Goal: Task Accomplishment & Management: Use online tool/utility

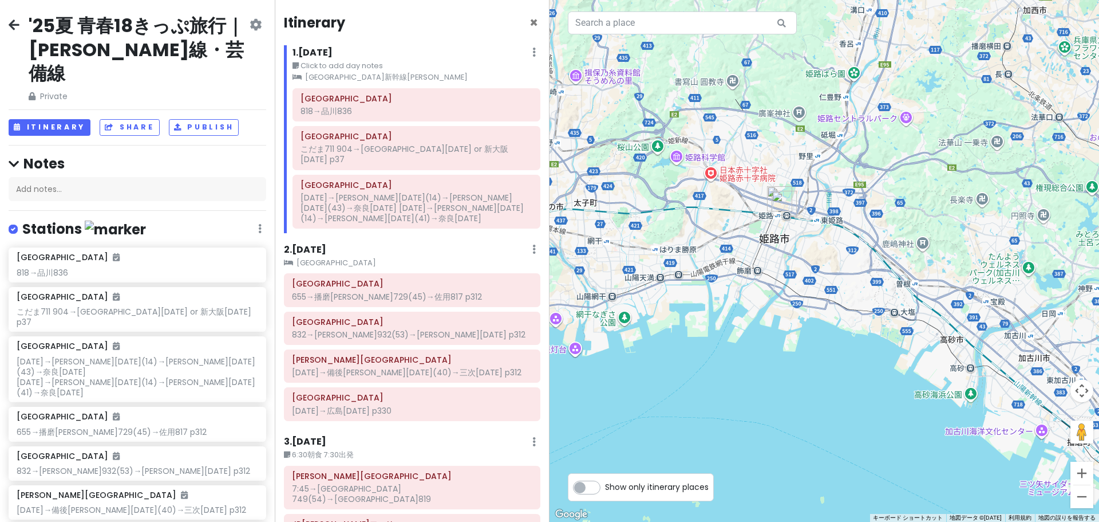
scroll to position [152, 0]
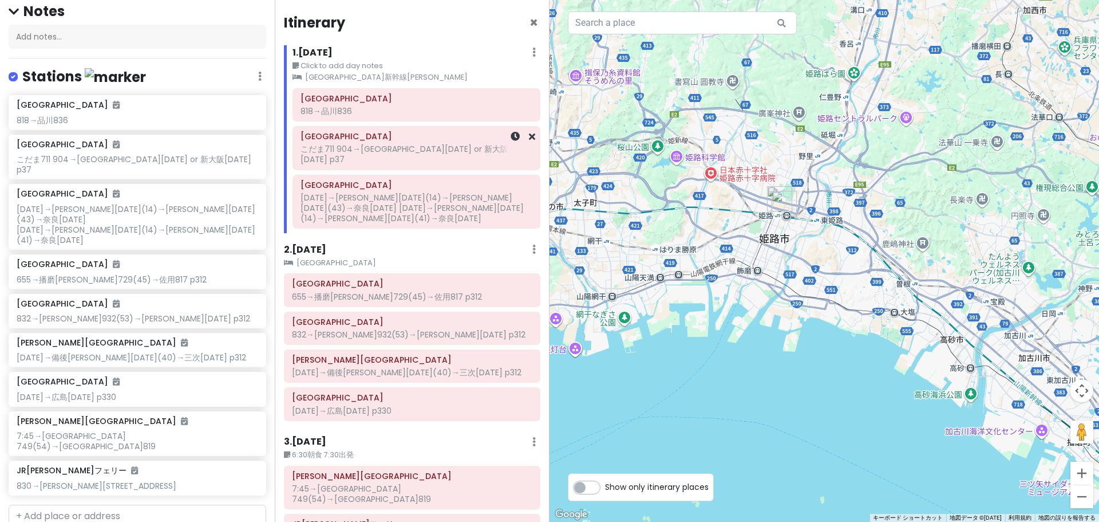
click at [478, 145] on div "こだま711 904→[GEOGRAPHIC_DATA][DATE] or 新大阪[DATE] p37" at bounding box center [417, 154] width 232 height 21
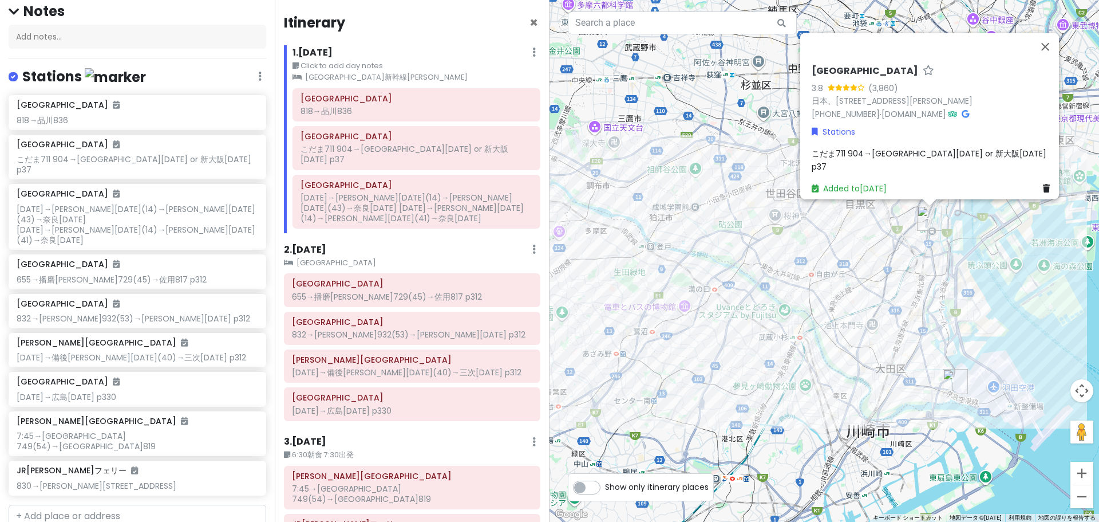
click at [982, 154] on div "こだま711 904→[GEOGRAPHIC_DATA][DATE] or 新大阪[DATE] p37" at bounding box center [933, 160] width 243 height 26
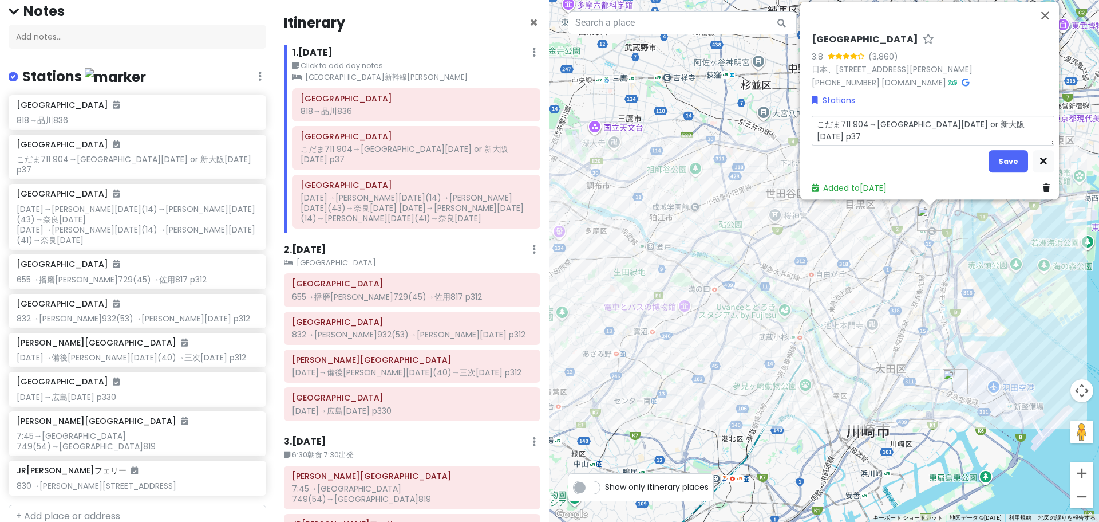
click at [965, 119] on textarea "こだま711 904→[GEOGRAPHIC_DATA][DATE] or 新大阪[DATE] p37" at bounding box center [933, 131] width 243 height 30
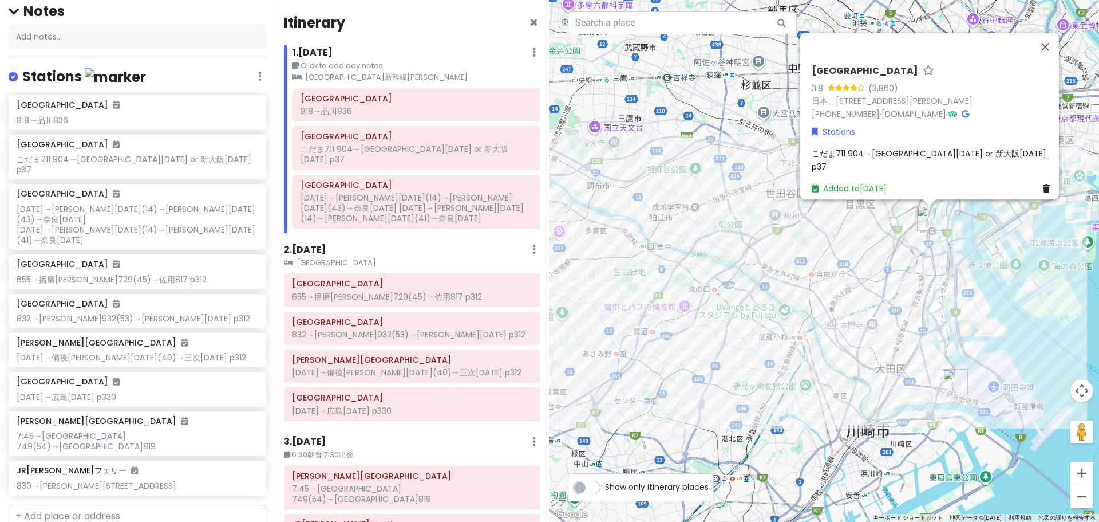
click at [977, 168] on div "[GEOGRAPHIC_DATA] 3.8 (3,860) 日本、[STREET_ADDRESS][PERSON_NAME] [PHONE_NUMBER] ·…" at bounding box center [933, 129] width 252 height 139
click at [966, 163] on span "こだま711 904→[GEOGRAPHIC_DATA][DATE] or 新大阪[DATE] p37" at bounding box center [930, 159] width 237 height 24
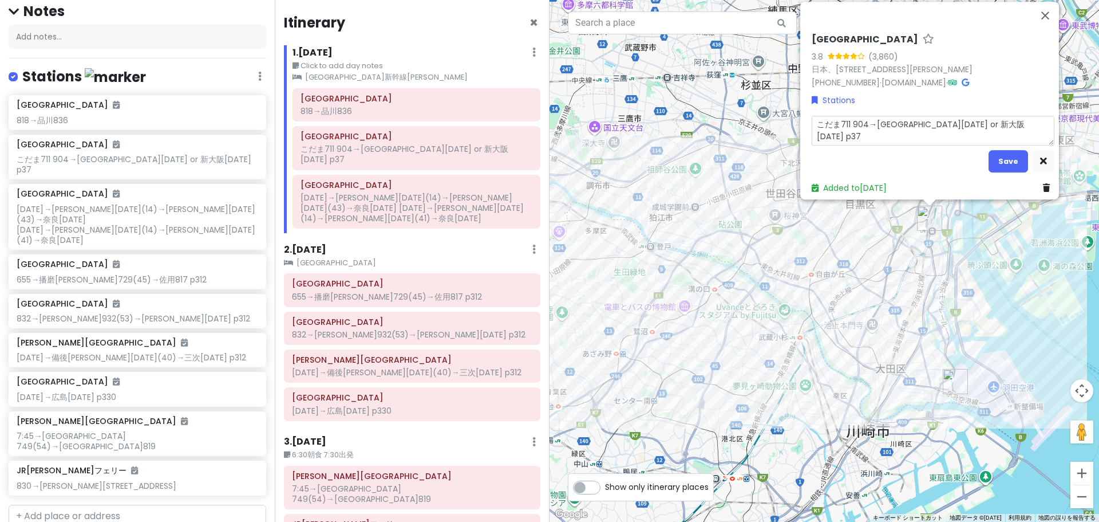
click at [1014, 116] on textarea "こだま711 904→[GEOGRAPHIC_DATA][DATE] or 新大阪[DATE] p37" at bounding box center [933, 131] width 243 height 30
type textarea "x"
type textarea "こだま711 904→[GEOGRAPHIC_DATA][DATE] or 新大阪1251p37"
type textarea "x"
type textarea "こだま711 904→名古屋[DATE] or 新大阪125p37"
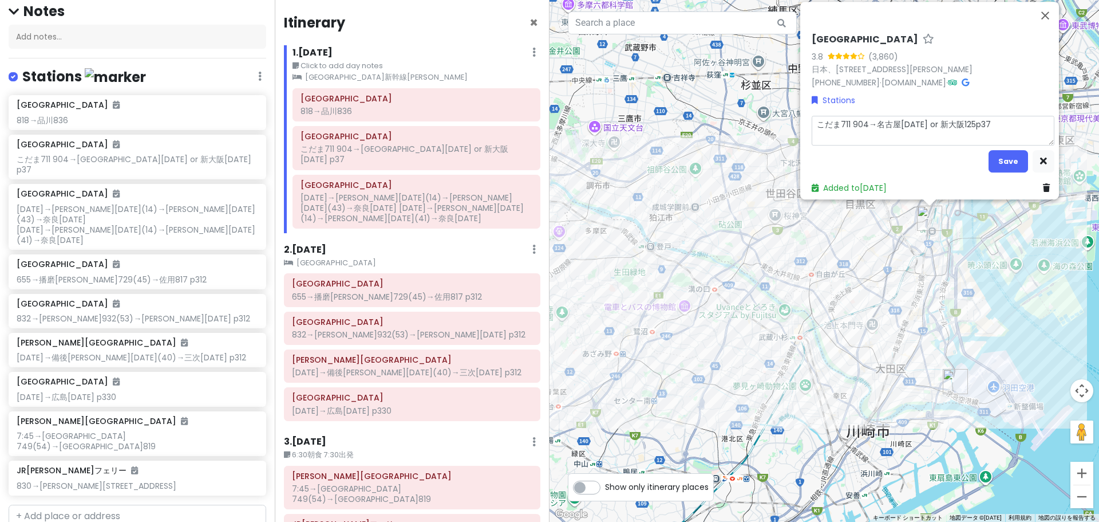
type textarea "x"
type textarea "こだま711 904→[GEOGRAPHIC_DATA][DATE] or 新大阪12p37"
type textarea "x"
type textarea "こだま711 904→[GEOGRAPHIC_DATA][DATE] or 新大阪1p37"
type textarea "x"
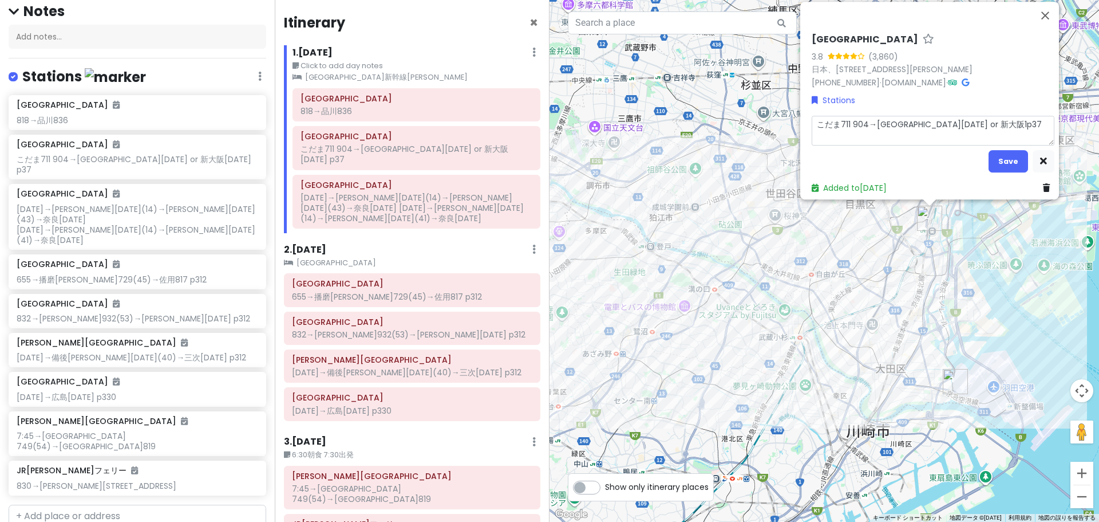
type textarea "こだま711 904→[GEOGRAPHIC_DATA][DATE] or 新大阪p37"
type textarea "x"
type textarea "こだま711 904→名古屋[DATE] or 新大p37"
type textarea "x"
type textarea "こだま711 904→名古屋[DATE] or 新p37"
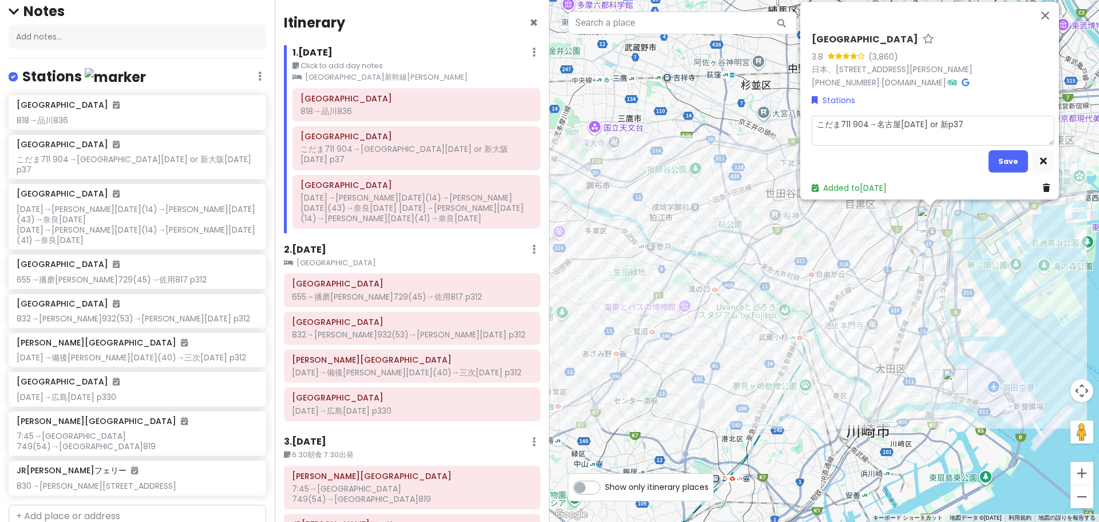
type textarea "x"
type textarea "こだま711 904→名古屋[DATE] or p37"
type textarea "x"
type textarea "こだま711 904→名古屋[DATE] orp37"
type textarea "x"
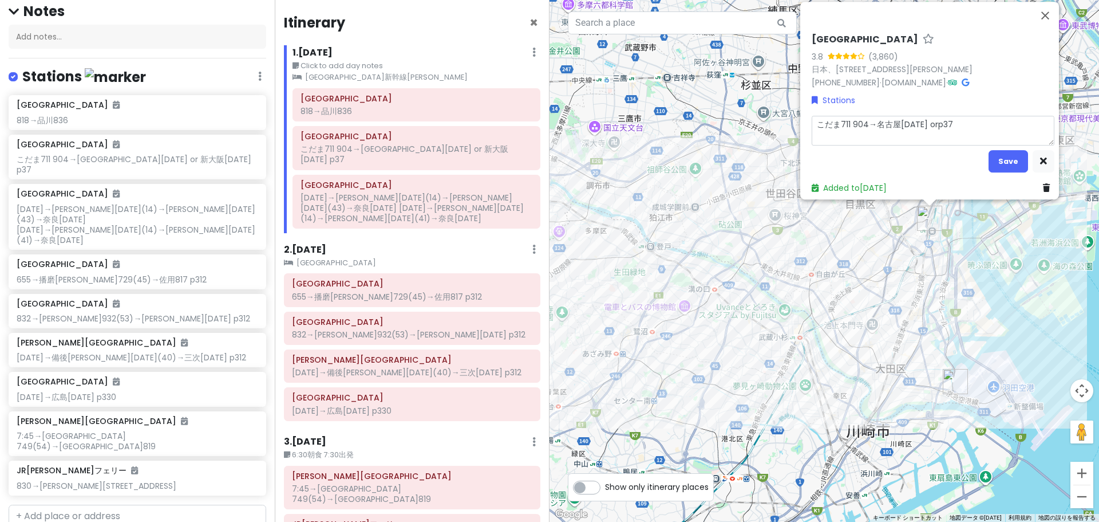
type textarea "こだま711 904→名古屋[DATE] op37"
type textarea "x"
type textarea "こだま711 904→名古屋[DATE] p37"
type textarea "x"
type textarea "こだま711 904→名古屋[DATE] ｓp37"
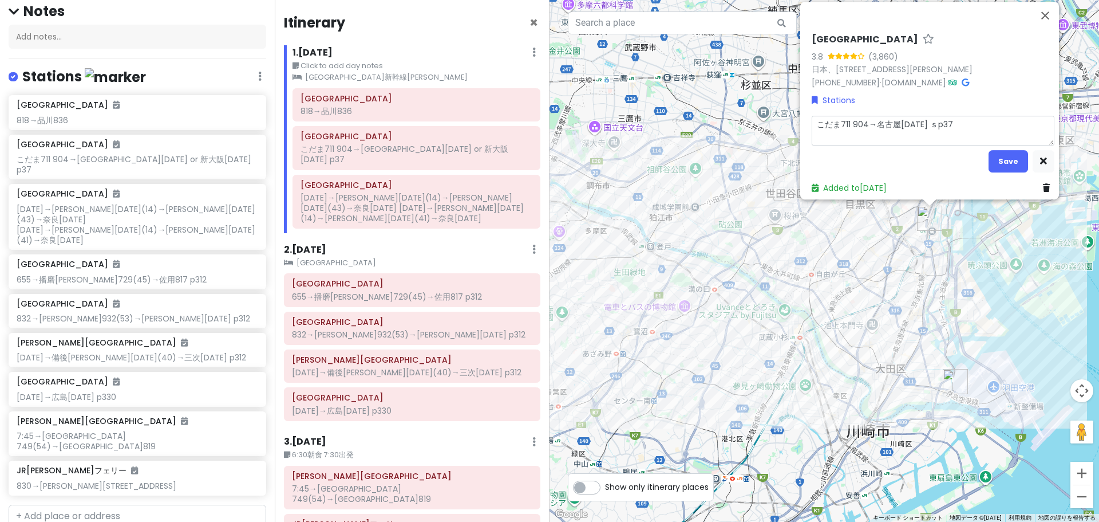
type textarea "x"
type textarea "こだま711 904→名古屋[DATE] せp37"
type textarea "x"
type textarea "こだま711 904→名古屋[DATE] せｋp37"
type textarea "x"
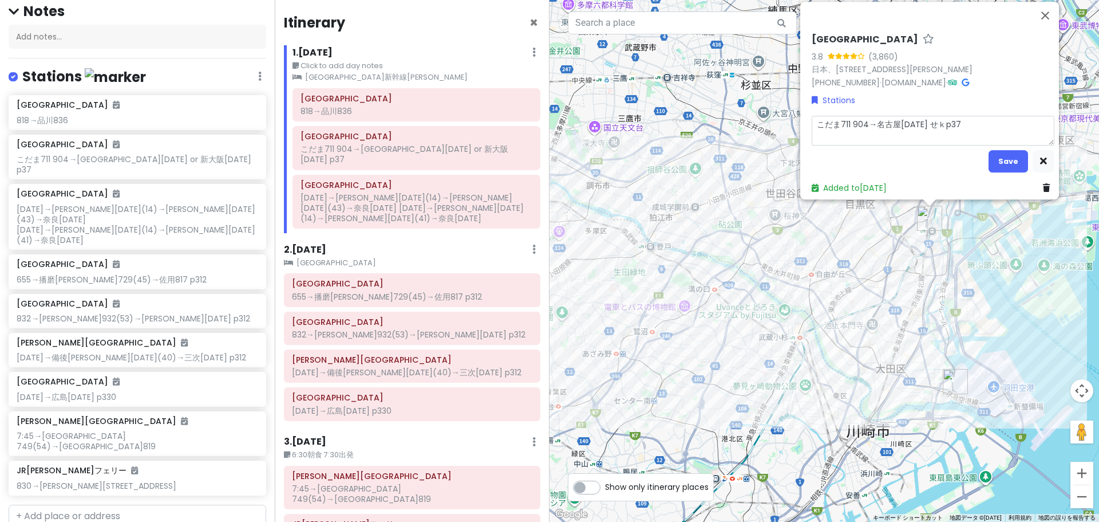
type textarea "こだま711 904→名古屋[DATE] せきp37"
type textarea "x"
type textarea "こだま711 904→名古屋[DATE] 席p37"
type textarea "x"
type textarea "こだま711 904→名古屋[DATE] p37"
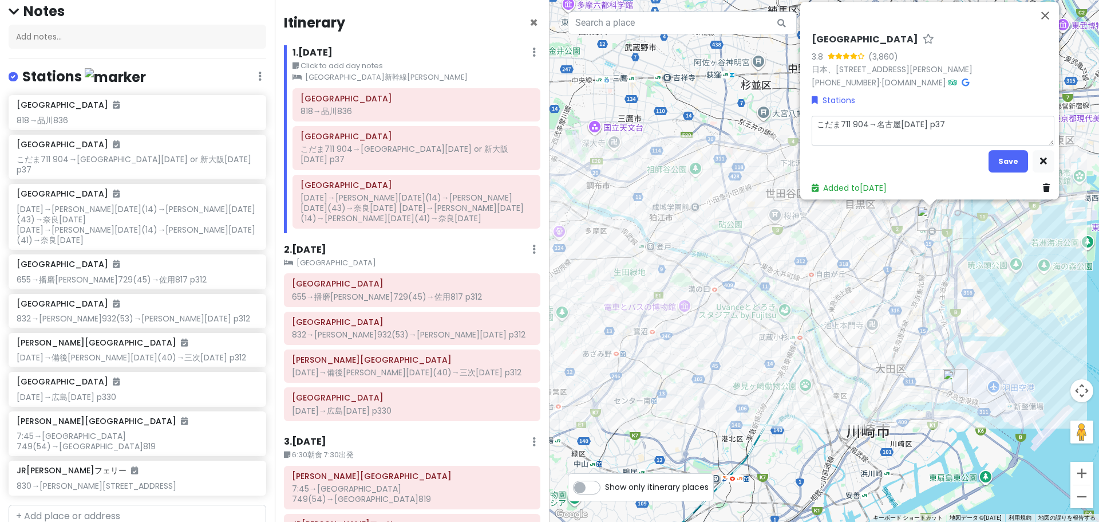
type textarea "x"
type textarea "こだま711 904→名古屋[DATE] ｓp37"
type textarea "x"
type textarea "こだま711 904→名古屋[DATE] せp37"
type textarea "x"
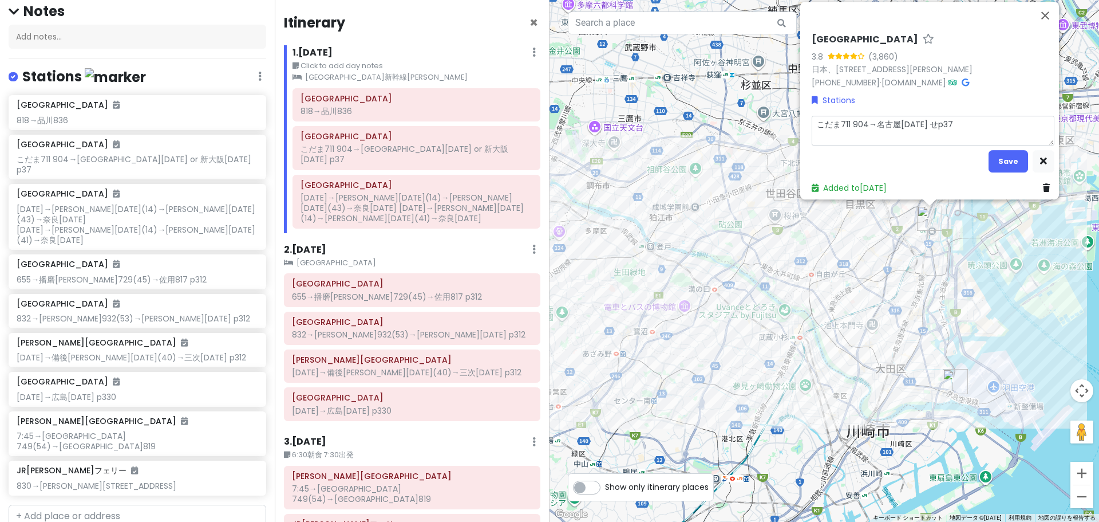
type textarea "こだま711 904→名古屋[DATE] せｋp37"
type textarea "x"
type textarea "こだま711 904→名古屋[DATE] せきp37"
type textarea "x"
type textarea "こだま711 904→名古屋[DATE] 席p37"
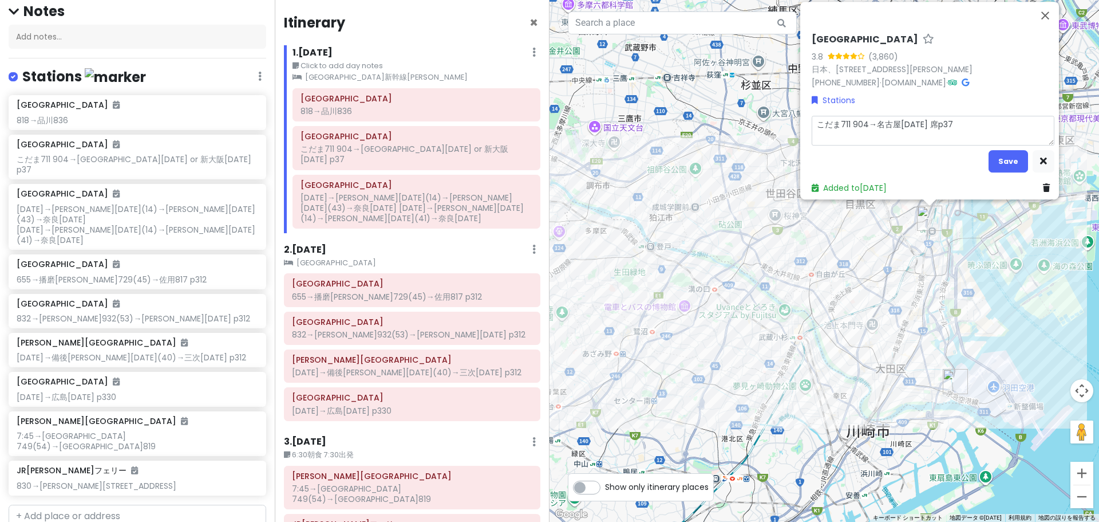
type textarea "x"
type textarea "こだま711 904→名古屋[DATE] 咳p37"
type textarea "x"
type textarea "こだま711 904→名古屋[DATE] せきp37"
type textarea "x"
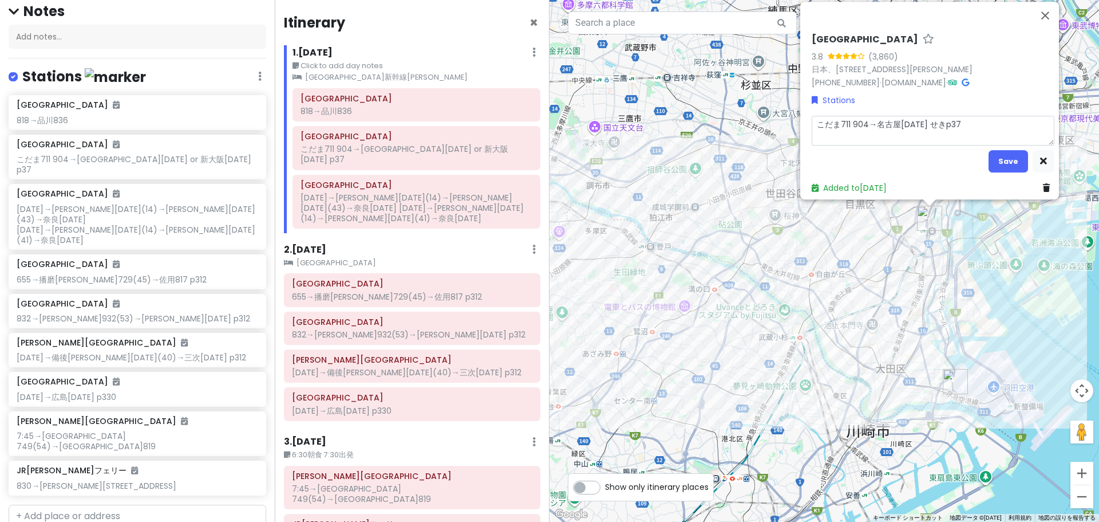
type textarea "こだま711 904→名古屋[DATE] 籍p37"
type textarea "x"
type textarea "こだま711 904→名古屋[DATE] 積p37"
type textarea "x"
type textarea "こだま711 904→[GEOGRAPHIC_DATA][DATE]37"
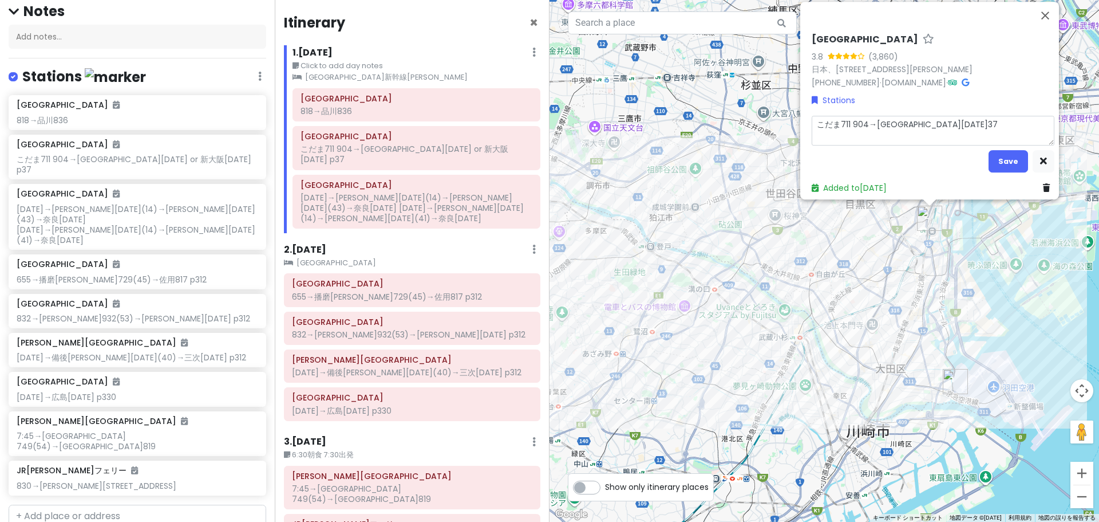
type textarea "x"
type textarea "こだま711 904→名古屋[DATE] 💺p37"
type textarea "x"
type textarea "こだま711 904→名古屋[DATE] 💺 p37"
type textarea "x"
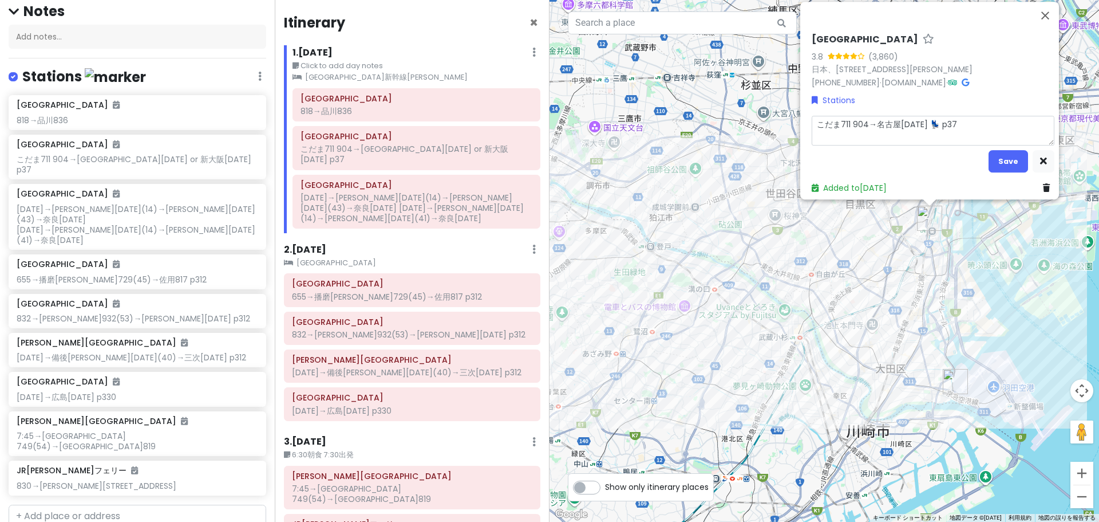
type textarea "こだま711 904→名古屋[DATE] 💺 1p37"
type textarea "x"
type textarea "こだま711 904→名古屋[DATE] 💺 10p37"
type textarea "x"
type textarea "こだま711 904→名古屋[DATE] 💺 10-p37"
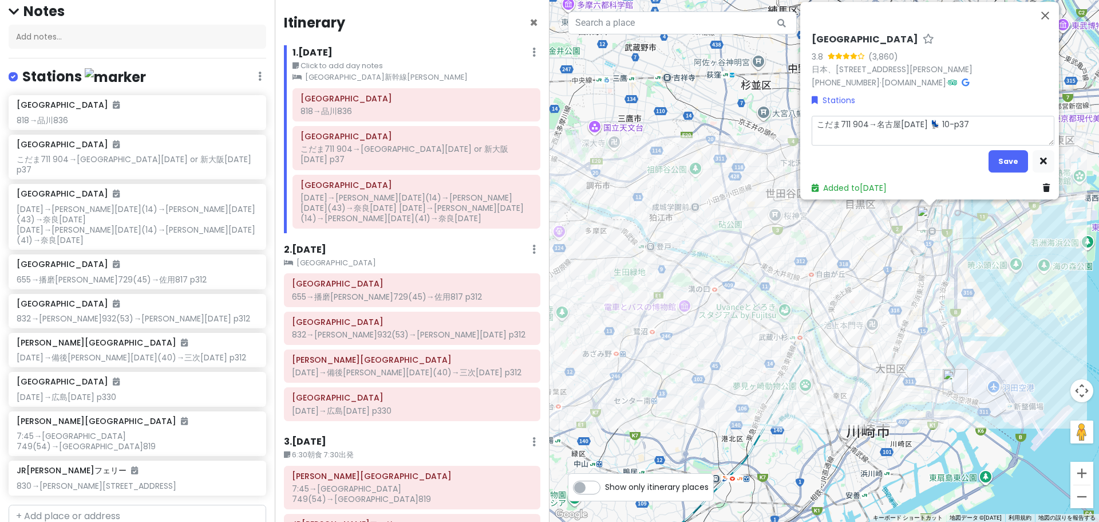
type textarea "x"
type textarea "こだま711 904→名古屋[DATE] 💺 10-5p37"
type textarea "x"
type textarea "こだま711 904→名古屋[DATE] 💺 10-5Dp37"
type textarea "x"
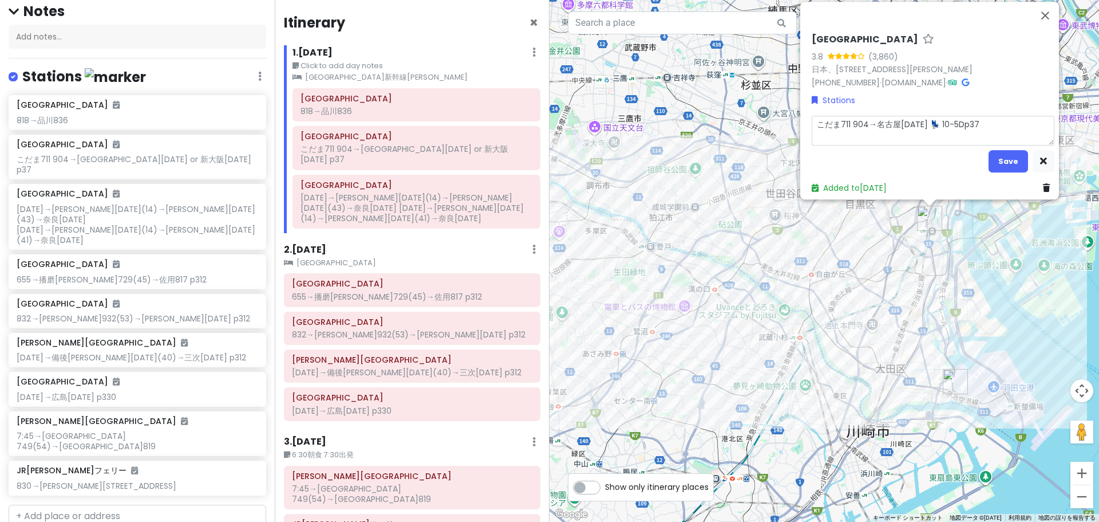
type textarea "こだま711 904→名古屋[DATE] 💺 10-5D p37"
type textarea "x"
type textarea "こだま711 904→名古屋[DATE] 💺10-5D p37"
type textarea "x"
type textarea "ｓこだま711 904→名古屋[DATE] 💺10-5D p37"
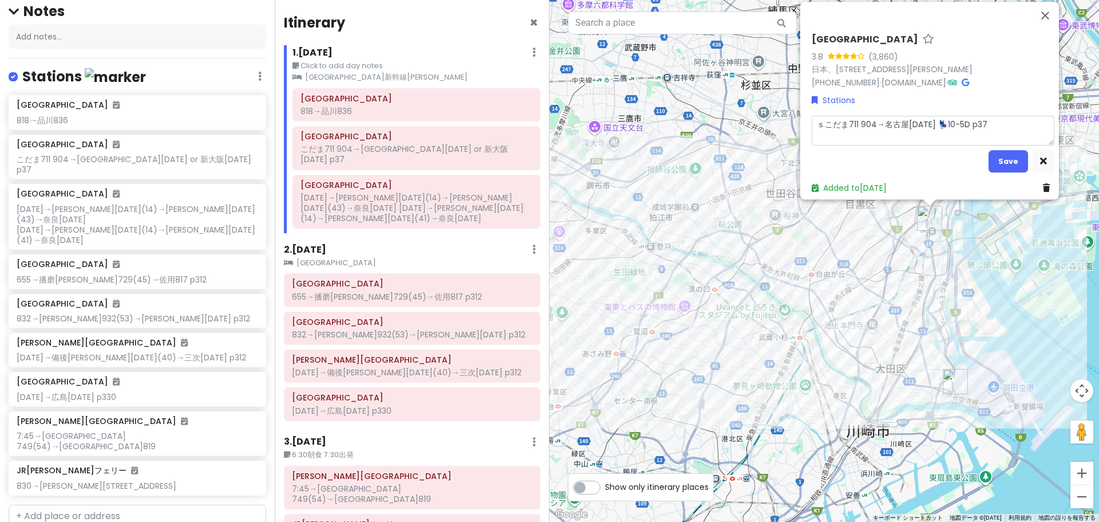
type textarea "x"
type textarea "しこだま711 904→名古屋[DATE] 💺10-5D p37"
type textarea "x"
type textarea "しｎこだま711 904→名古屋[DATE] 💺10-5D p37"
type textarea "x"
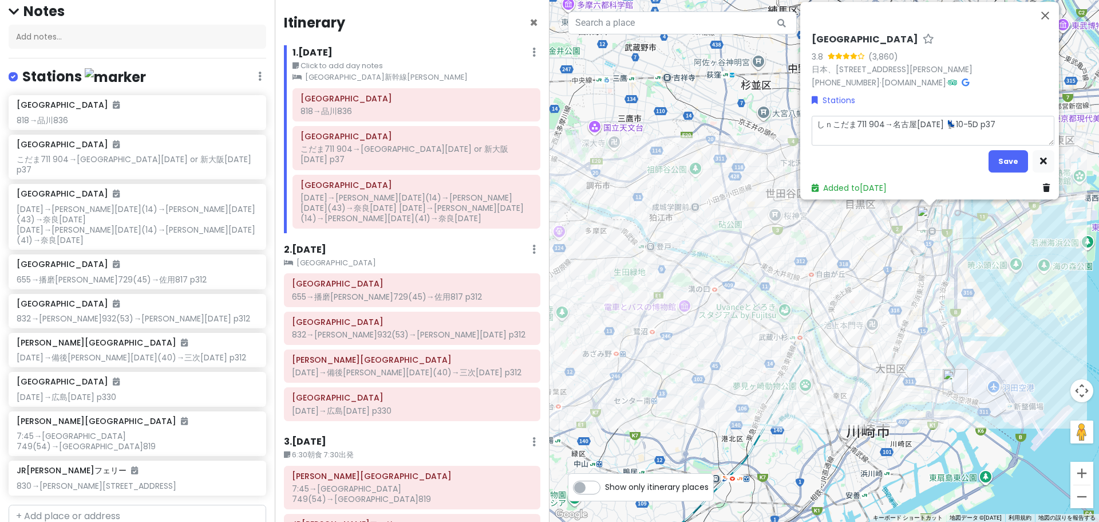
type textarea "しんこだま711 904→名古屋[DATE] 💺10-5D p37"
type textarea "x"
type textarea "しんｋこだま711 904→名古屋[DATE] 💺10-5D p37"
type textarea "x"
type textarea "しんかこだま711 904→名古屋[DATE] 💺10-5D p37"
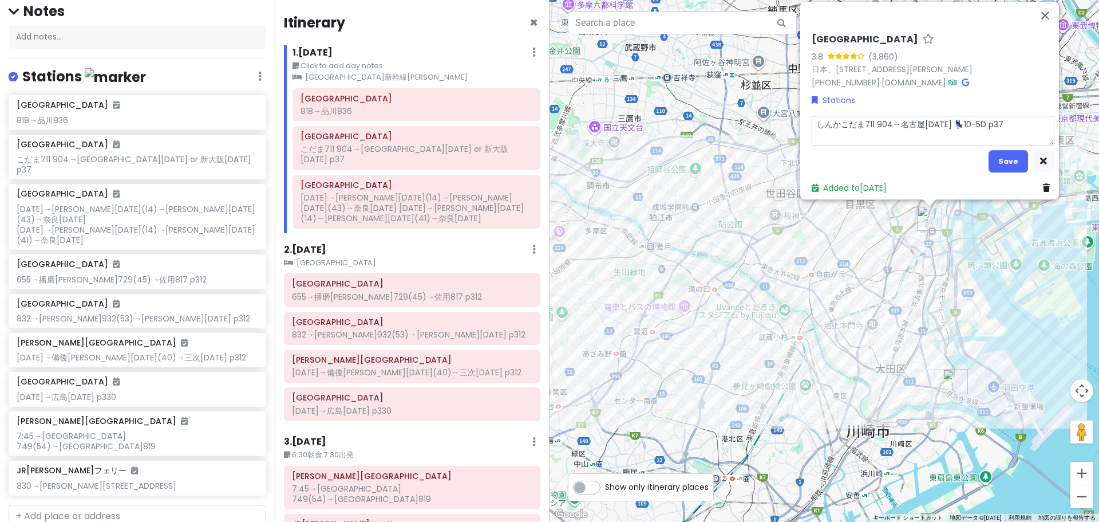
type textarea "x"
type textarea "しんかｎこだま711 904→名古屋[DATE] 💺10-5D p37"
type textarea "x"
type textarea "しんかんこだま711 904→名古屋[DATE] 💺10-5D p37"
type textarea "x"
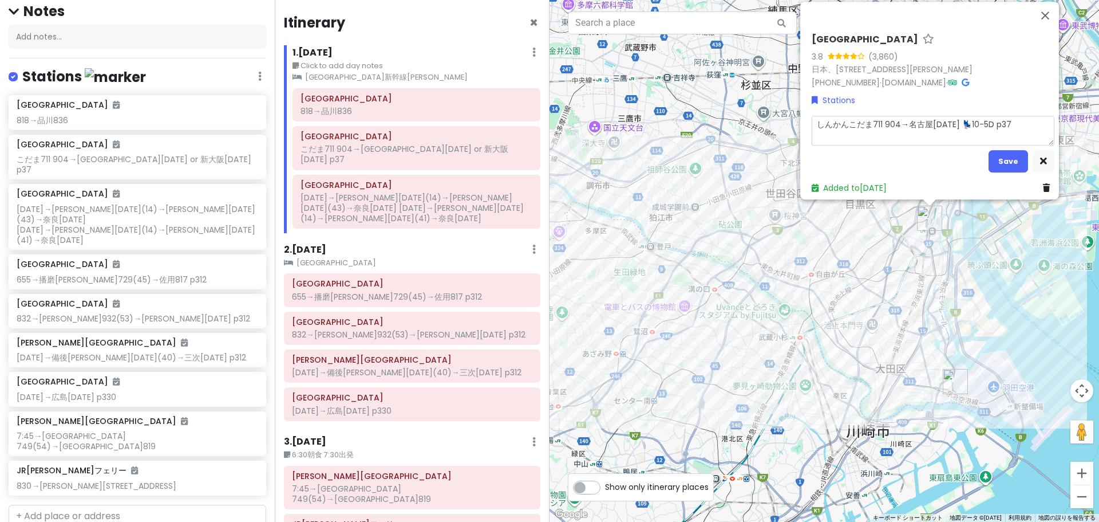
type textarea "しんかんｓこだま711 904→名古屋[DATE] 💺10-5D p37"
type textarea "x"
type textarea "しんかんせこだま711 904→名古屋[DATE] 💺10-5D p37"
type textarea "x"
type textarea "しんかんせｎこだま711 904→名古屋[DATE] 💺10-5D p37"
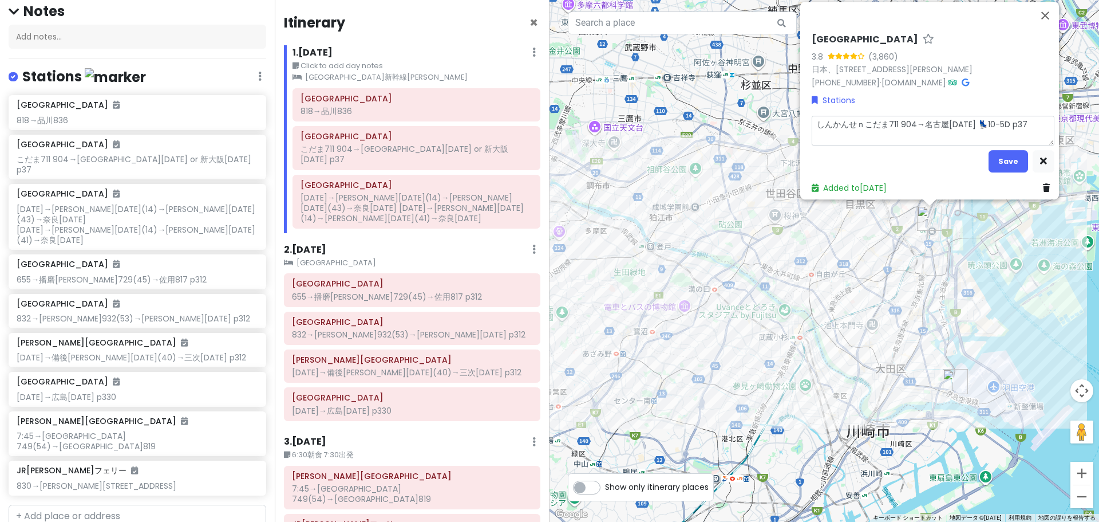
type textarea "x"
type textarea "新幹線こだま711 904→名古屋[DATE] 💺10-5D p37"
type textarea "x"
type textarea "しんかんせｎこだま711 904→名古屋[DATE] 💺10-5D p37"
type textarea "x"
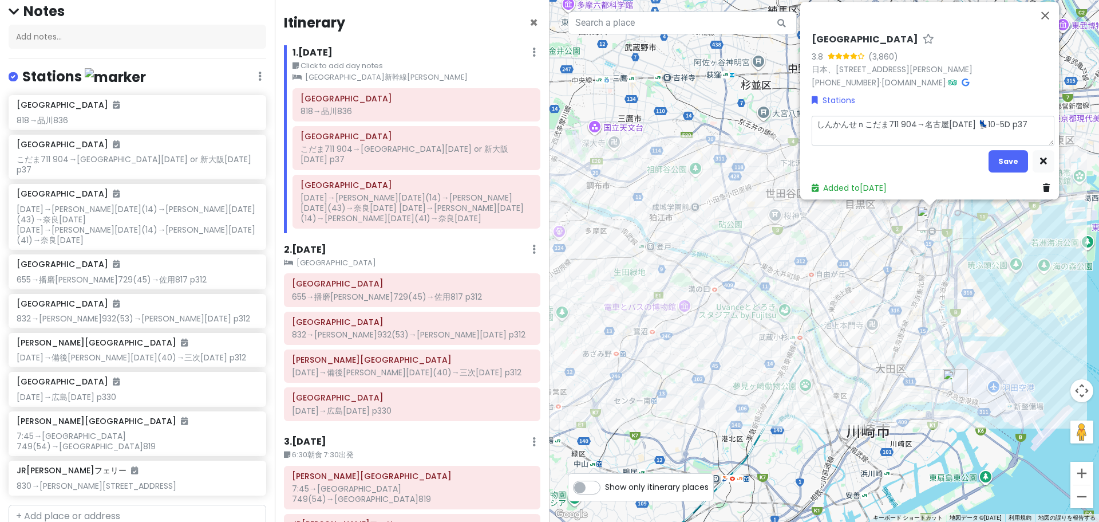
type textarea "しんかんせこだま711 904→名古屋[DATE] 💺10-5D p37"
type textarea "x"
type textarea "しんかんこだま711 904→名古屋[DATE] 💺10-5D p37"
type textarea "x"
type textarea "しんかこだま711 904→名古屋[DATE] 💺10-5D p37"
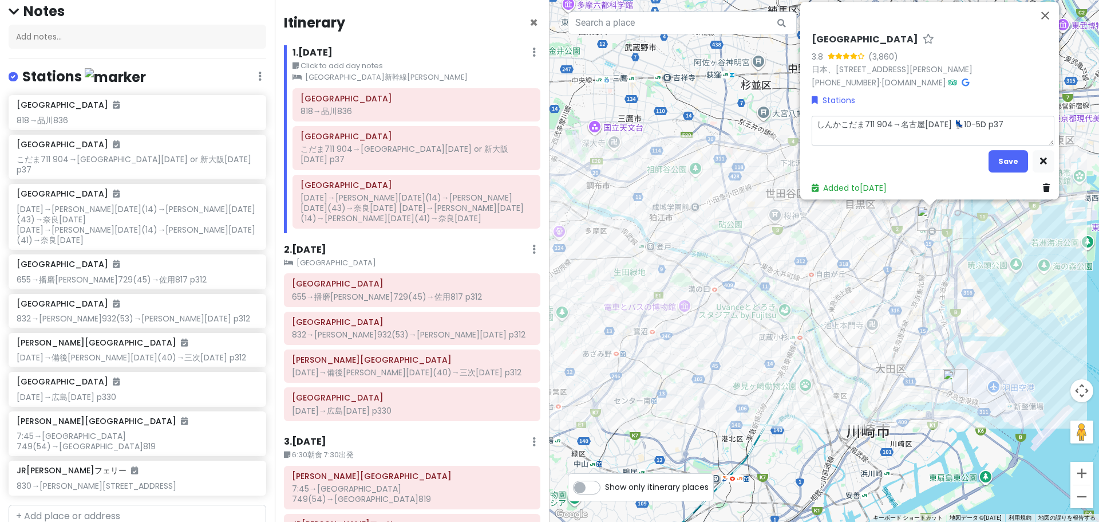
type textarea "x"
type textarea "しんこだま711 904→名古屋[DATE] 💺10-5D p37"
type textarea "x"
type textarea "しこだま711 904→名古屋[DATE] 💺10-5D p37"
type textarea "x"
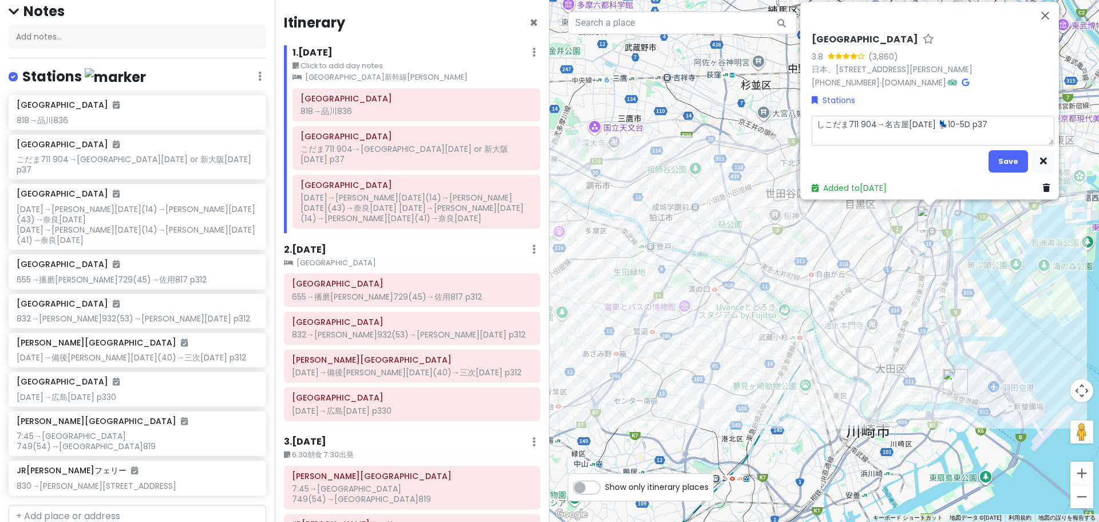
type textarea "こだま711 904→名古屋[DATE] 💺10-5D p37"
type textarea "x"
type textarea "🚅こだま711 904→名古屋[DATE] 💺10-5D p37"
click at [991, 152] on button "Save" at bounding box center [1009, 161] width 40 height 22
